Goal: Transaction & Acquisition: Obtain resource

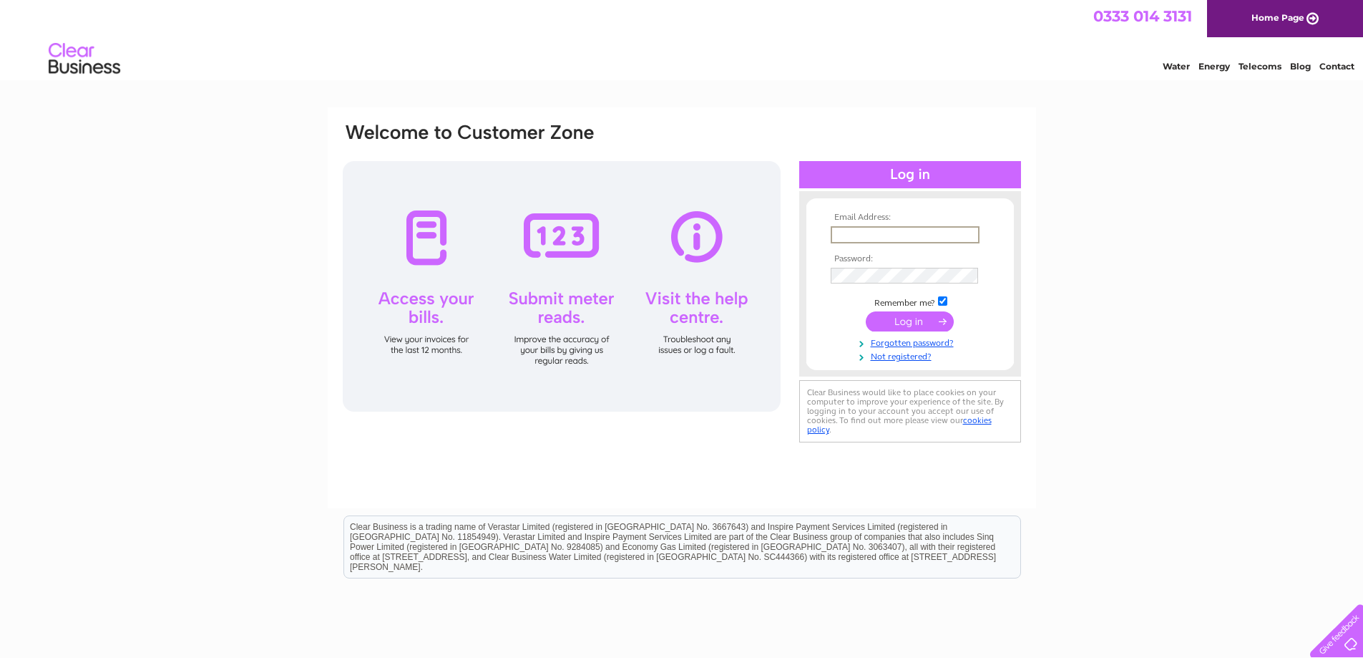
click at [861, 226] on input "text" at bounding box center [905, 234] width 149 height 17
type input "margaret@premiercatshotel.com"
click at [921, 317] on input "submit" at bounding box center [910, 320] width 88 height 20
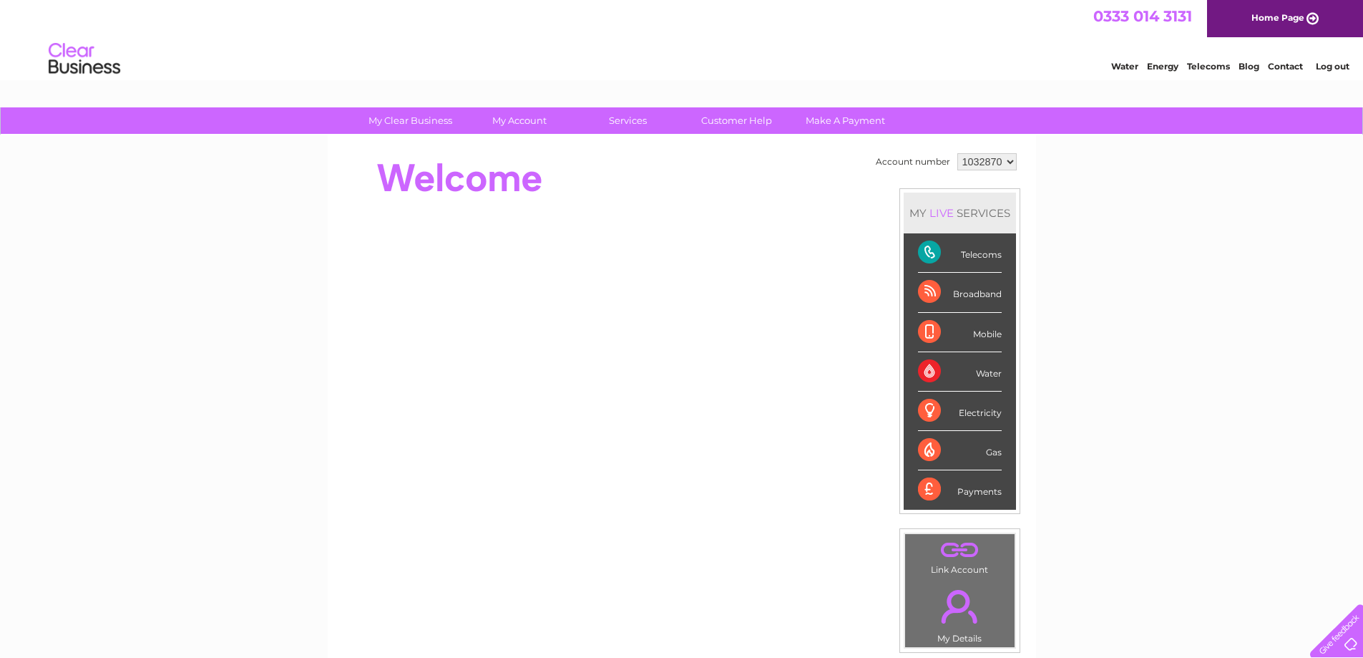
click at [933, 254] on div "Telecoms" at bounding box center [960, 252] width 84 height 39
click at [928, 246] on div "Telecoms" at bounding box center [960, 252] width 84 height 39
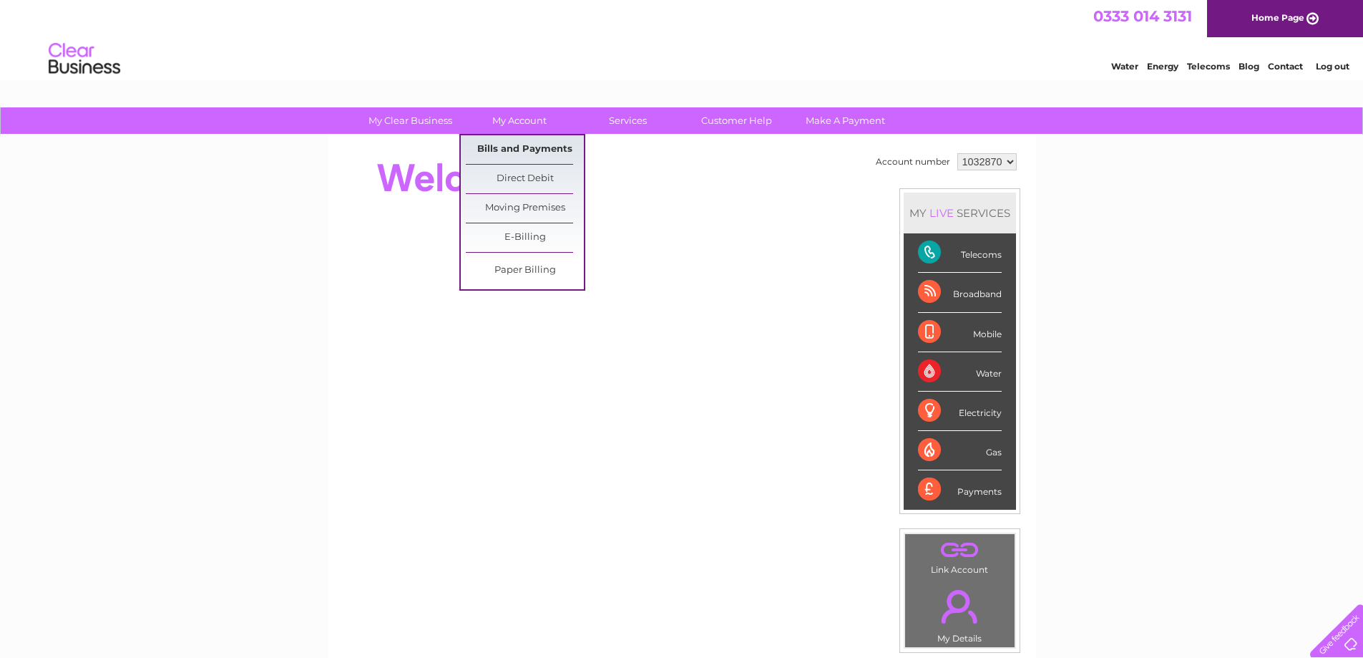
click at [527, 145] on link "Bills and Payments" at bounding box center [525, 149] width 118 height 29
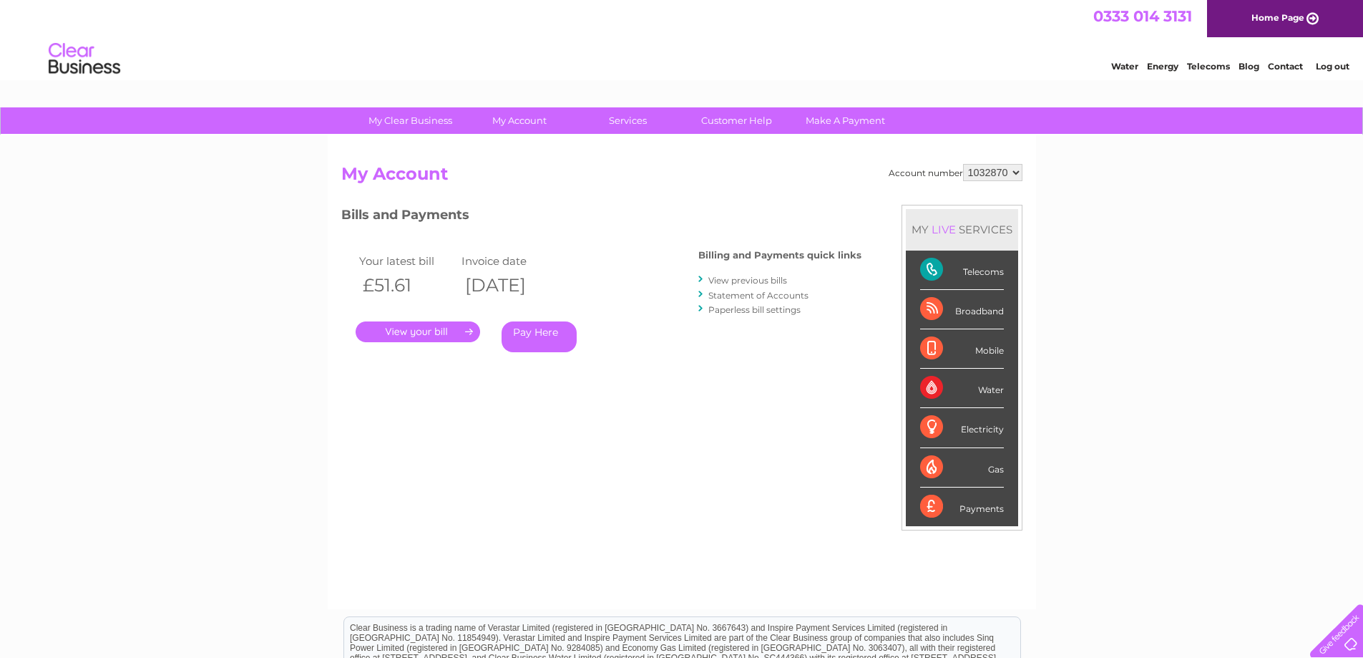
click at [422, 332] on link "." at bounding box center [418, 331] width 125 height 21
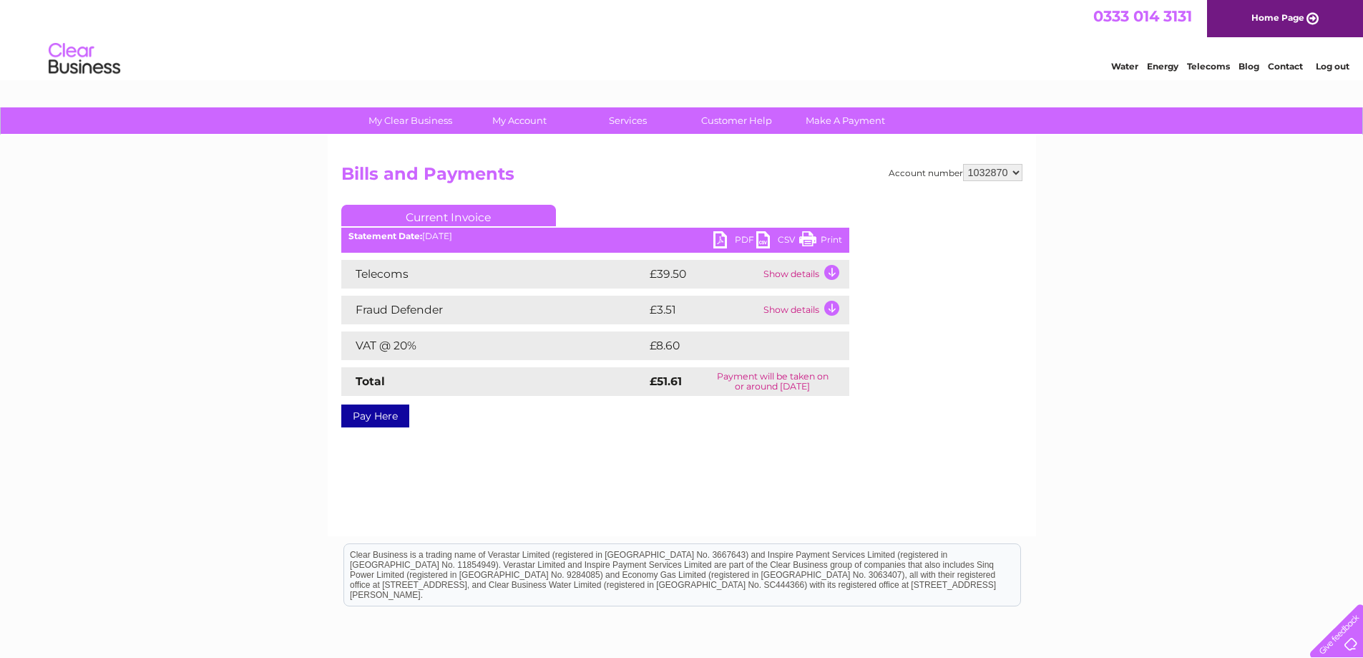
click at [723, 235] on link "PDF" at bounding box center [735, 241] width 43 height 21
click at [721, 240] on link "PDF" at bounding box center [735, 241] width 43 height 21
click at [722, 238] on link "PDF" at bounding box center [735, 241] width 43 height 21
